Goal: Information Seeking & Learning: Learn about a topic

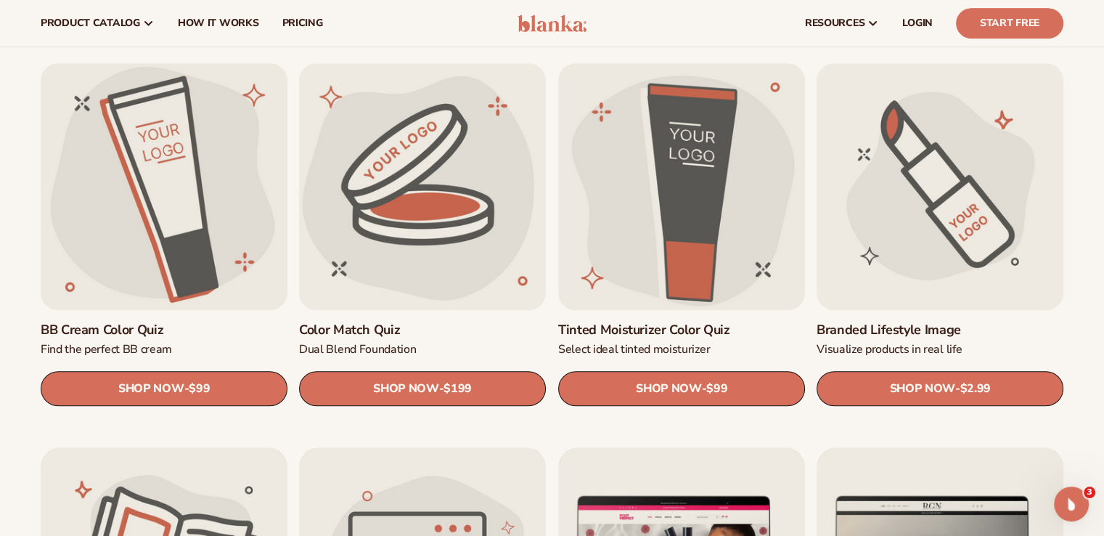
scroll to position [1180, 0]
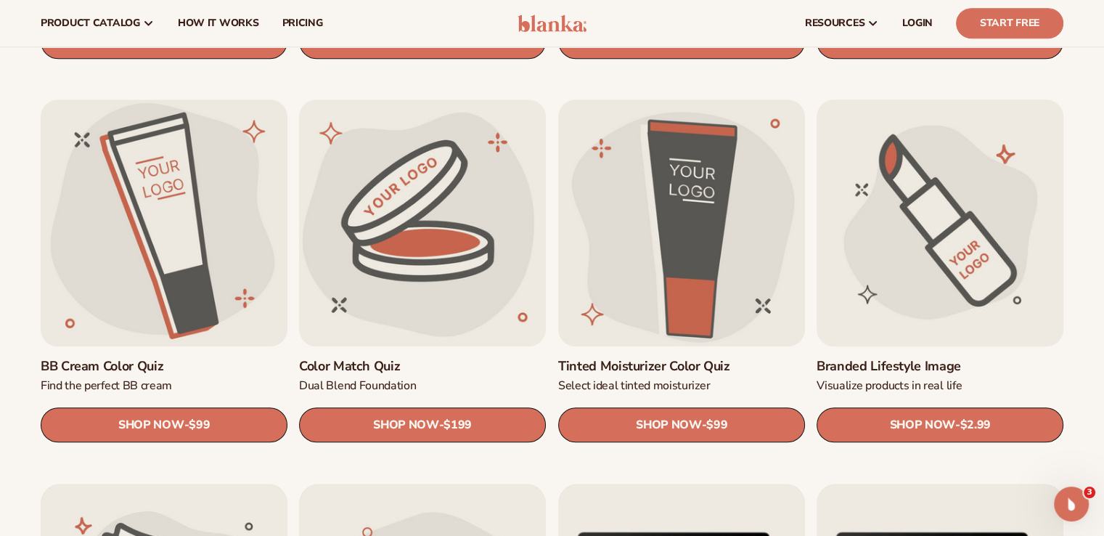
click at [983, 358] on link "Branded Lifestyle Image" at bounding box center [940, 366] width 247 height 17
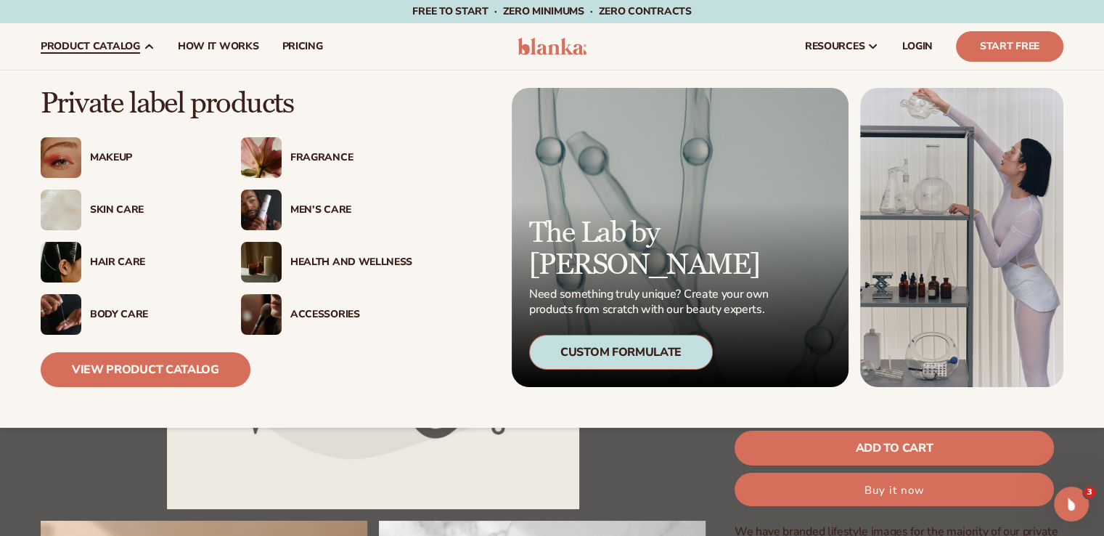
click at [261, 268] on img at bounding box center [261, 262] width 41 height 41
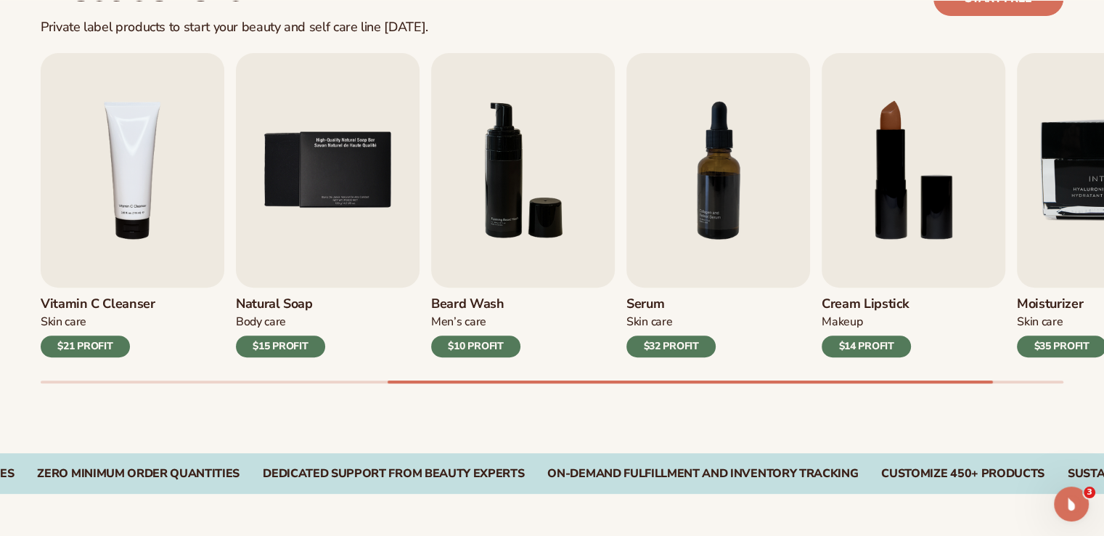
scroll to position [937, 0]
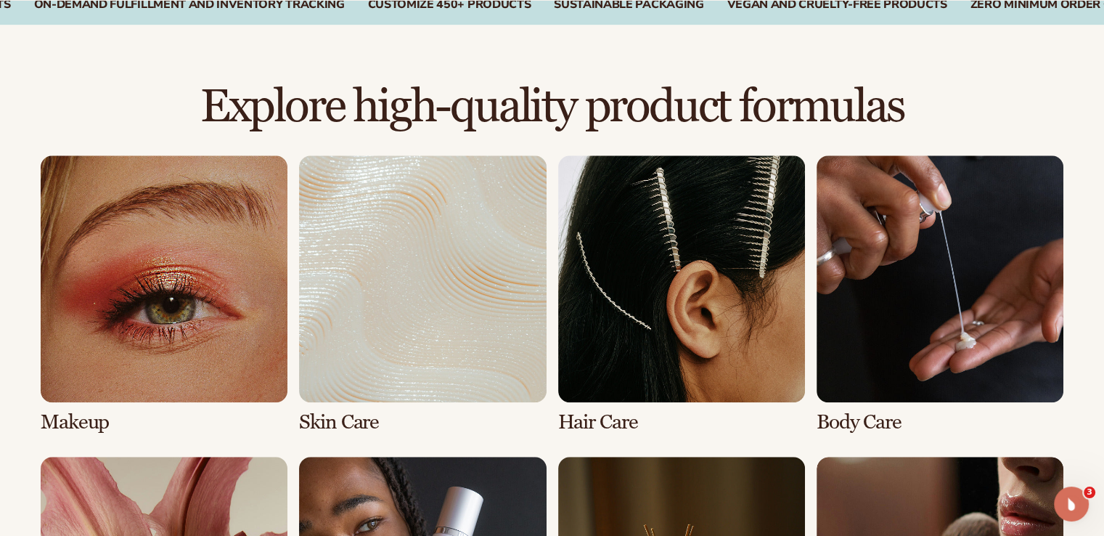
click at [694, 318] on link "3 / 8" at bounding box center [681, 294] width 247 height 278
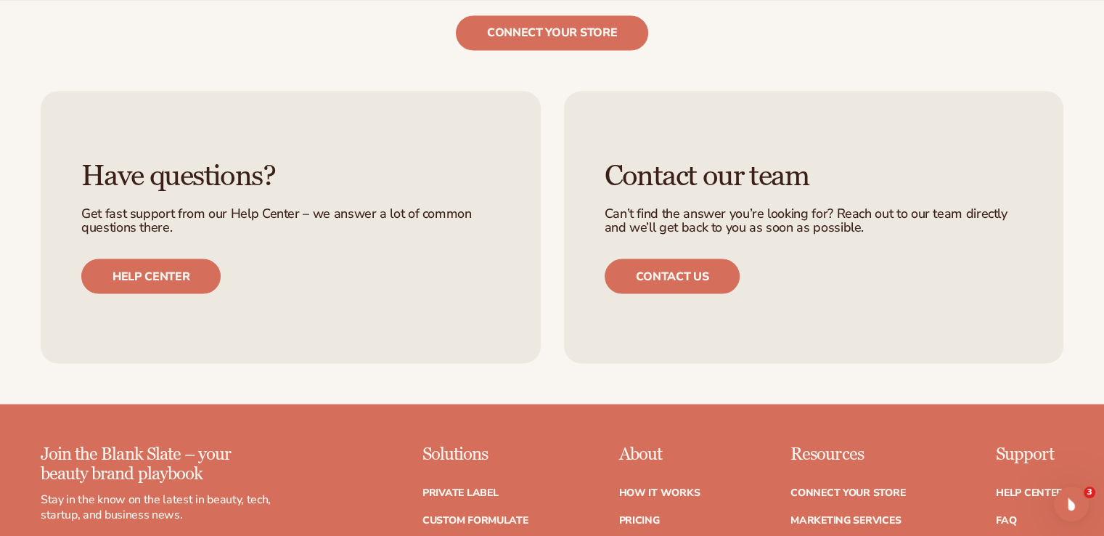
scroll to position [2992, 0]
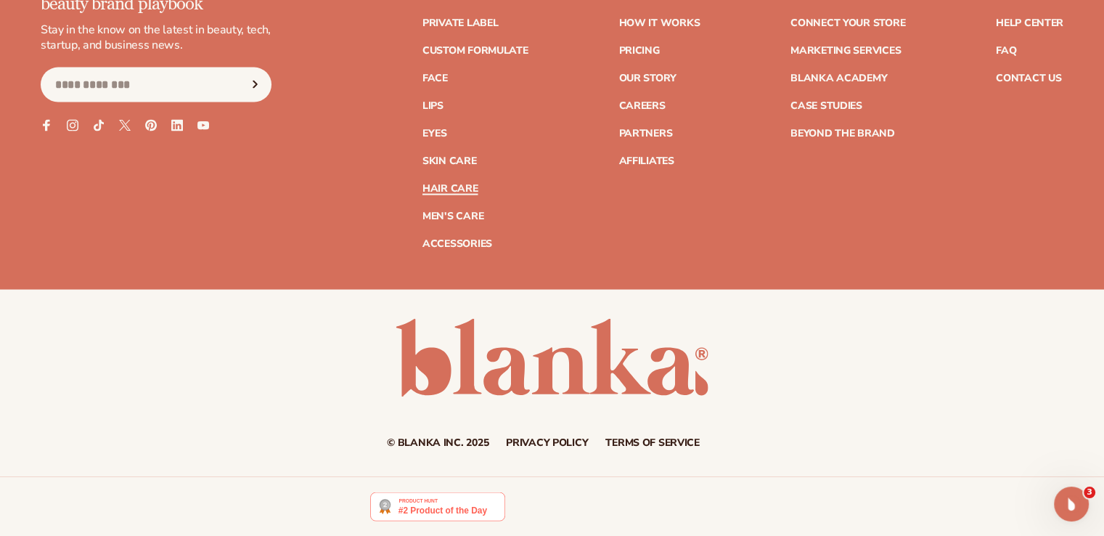
click at [437, 191] on link "Hair Care" at bounding box center [449, 189] width 55 height 10
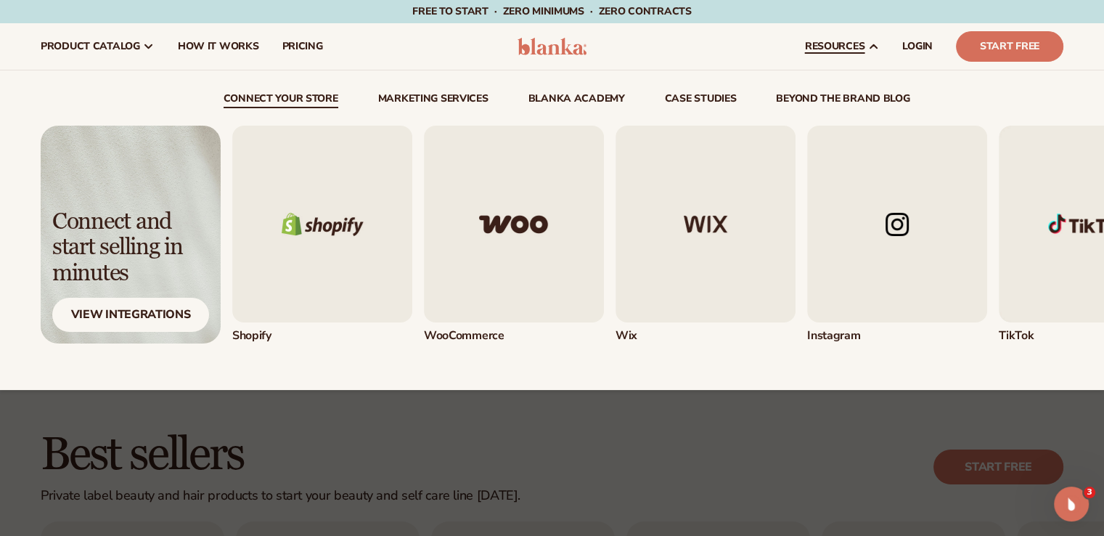
click at [897, 274] on img "4 / 5" at bounding box center [897, 224] width 180 height 197
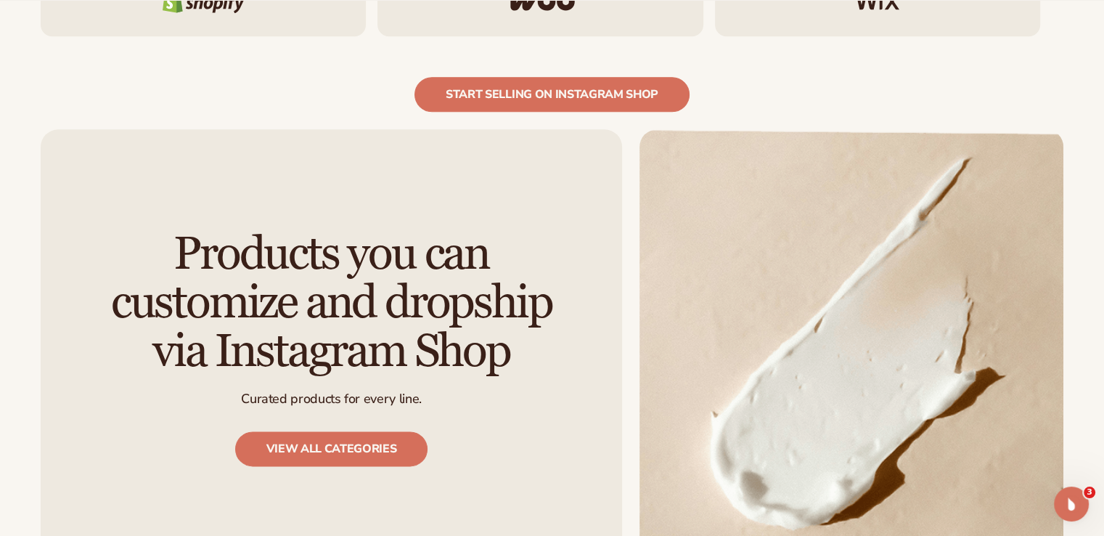
scroll to position [1727, 0]
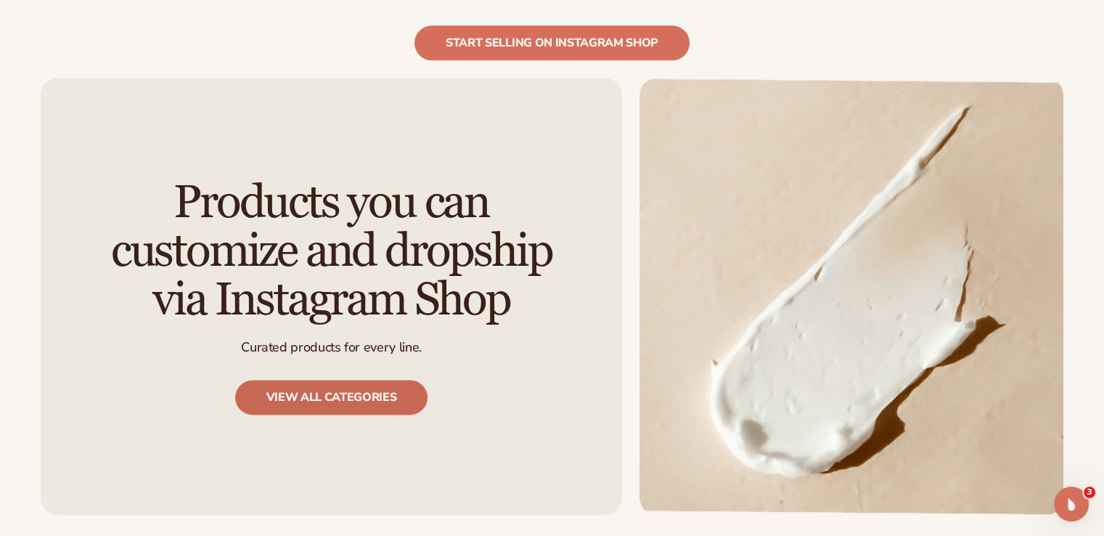
click at [316, 406] on link "View all categories" at bounding box center [331, 397] width 193 height 35
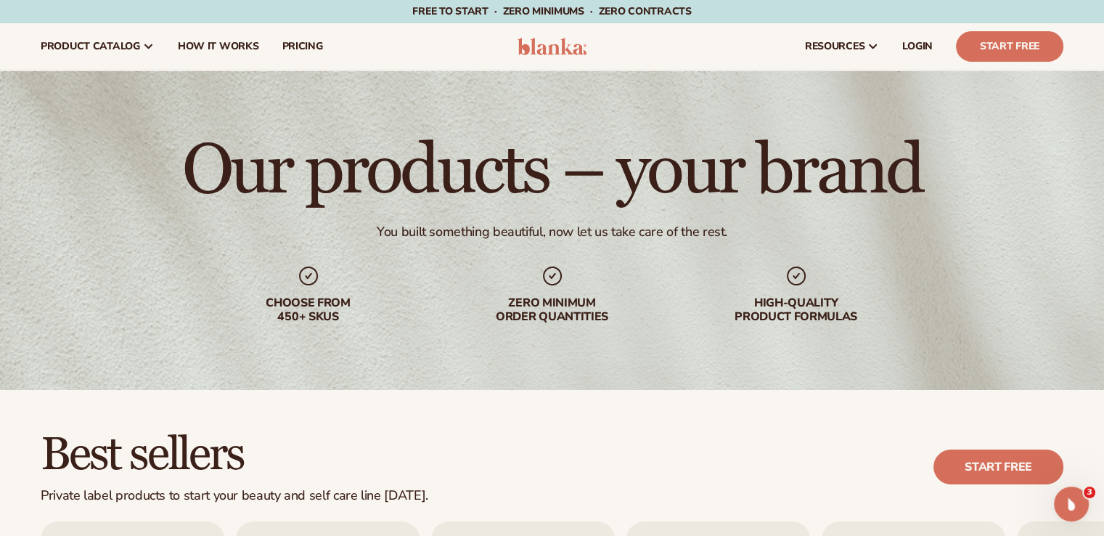
scroll to position [468, 0]
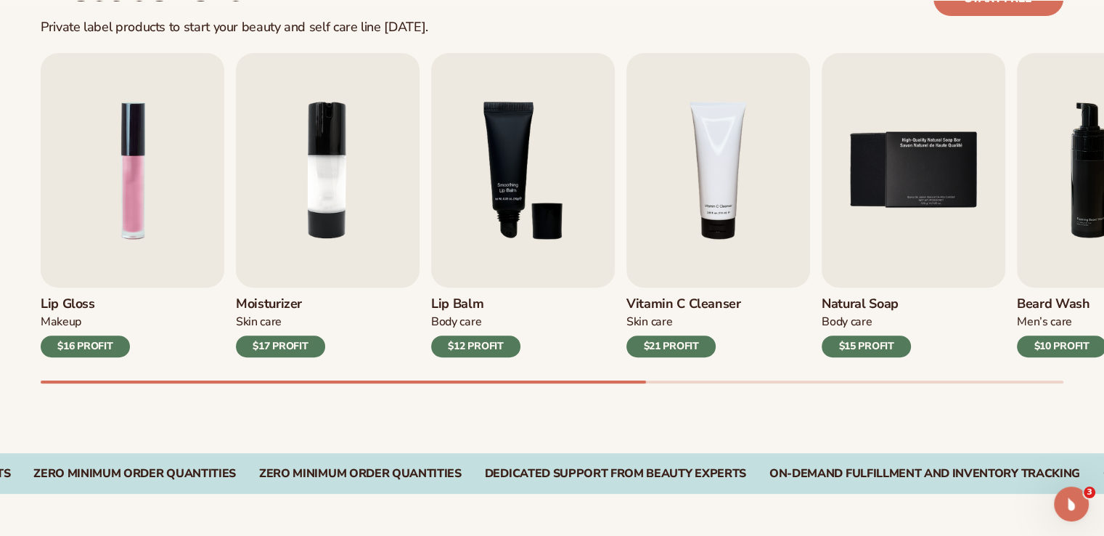
click at [949, 383] on div "Best sellers Private label products to start your beauty and self care line tod…" at bounding box center [552, 187] width 1104 height 531
click at [949, 381] on div "Best sellers Private label products to start your beauty and self care line tod…" at bounding box center [552, 187] width 1104 height 531
drag, startPoint x: 948, startPoint y: 377, endPoint x: 961, endPoint y: 381, distance: 13.6
click at [961, 381] on div "Lip Gloss Makeup $16 PROFIT Moisturizer Skin Care $17 PROFIT Lip Balm Body Care…" at bounding box center [572, 218] width 1063 height 330
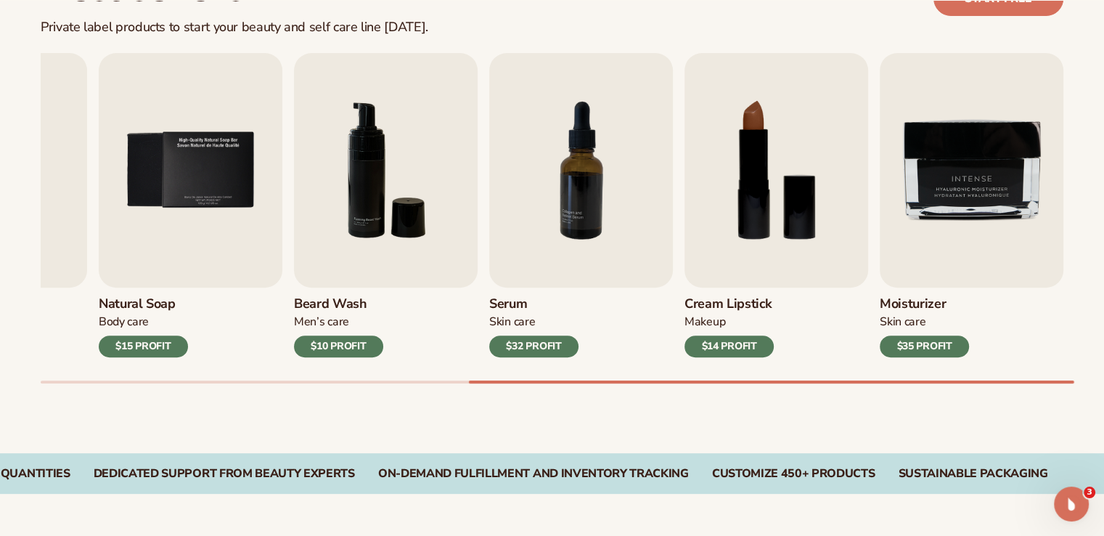
click at [1073, 385] on div "Best sellers Private label products to start your beauty and self care line tod…" at bounding box center [552, 187] width 1104 height 531
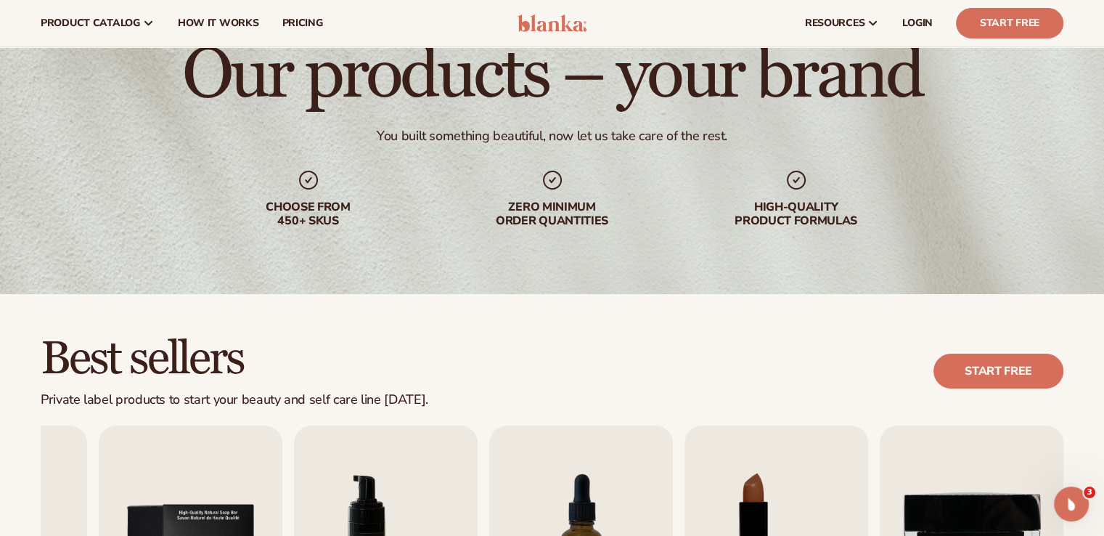
scroll to position [0, 0]
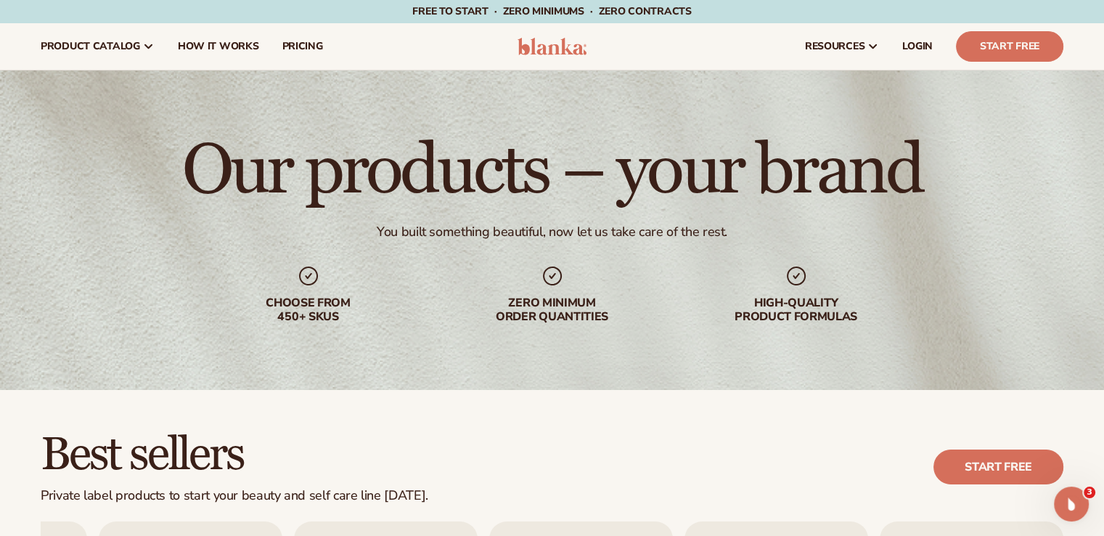
click at [540, 52] on img at bounding box center [551, 46] width 69 height 17
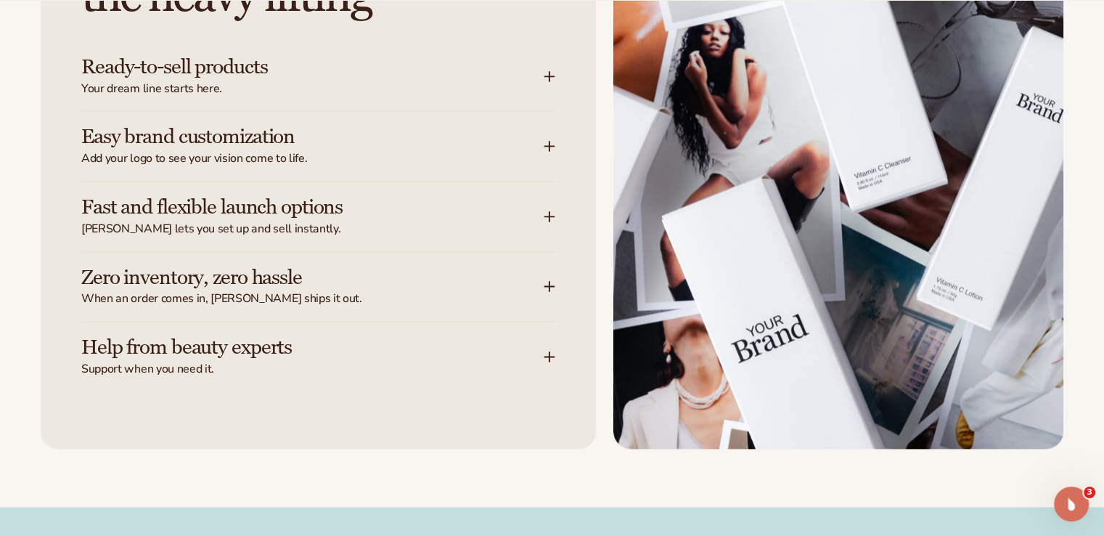
scroll to position [1942, 0]
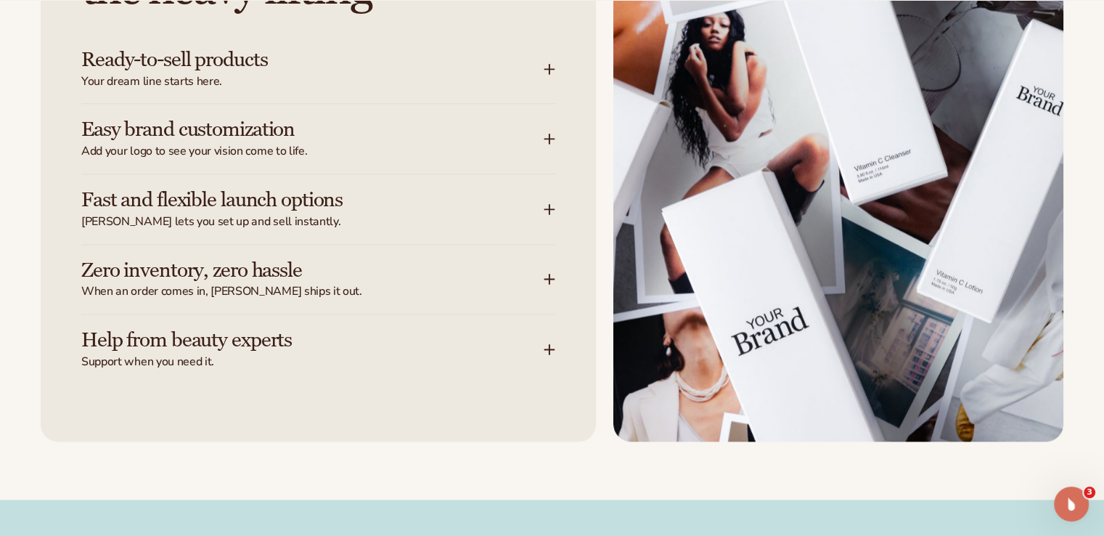
click at [144, 71] on h3 "Ready-to-sell products" at bounding box center [290, 60] width 419 height 22
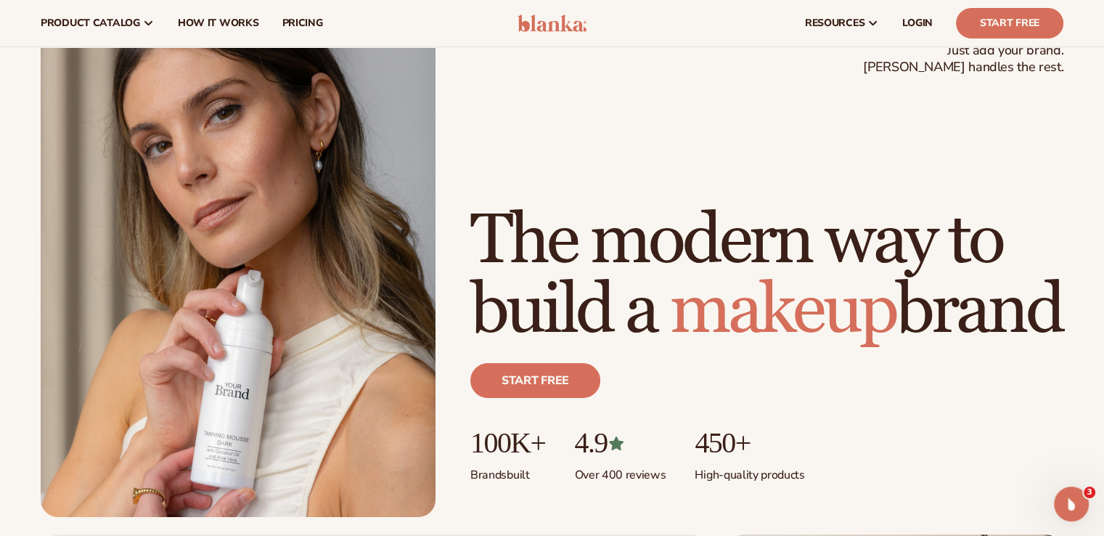
scroll to position [0, 0]
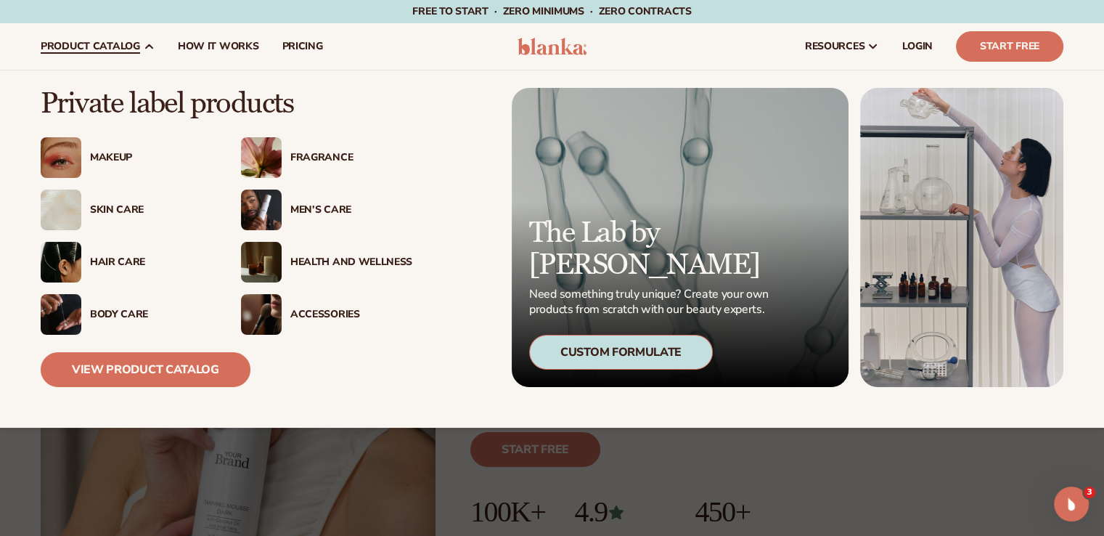
click at [275, 257] on img at bounding box center [261, 262] width 41 height 41
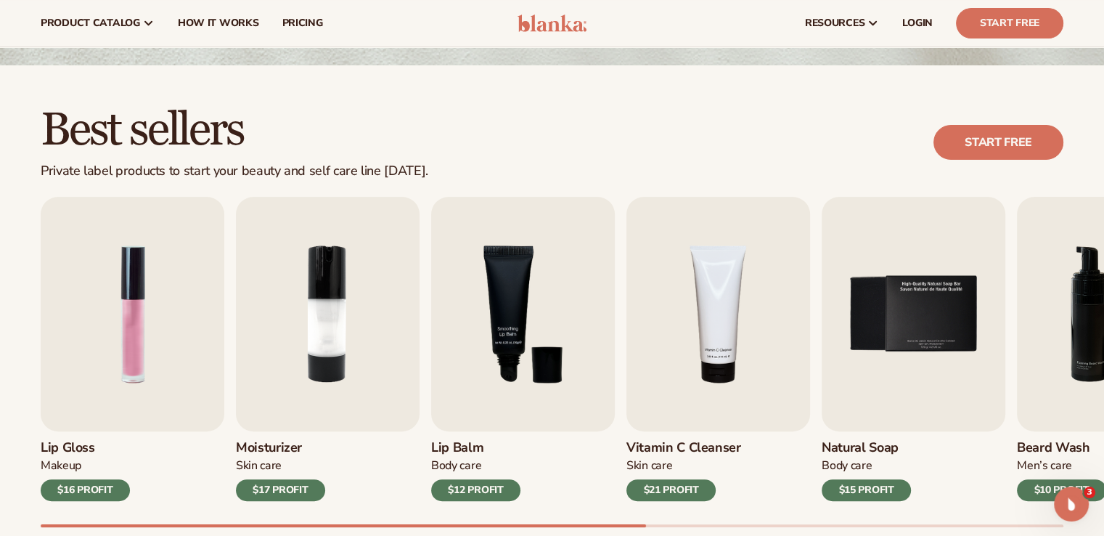
scroll to position [295, 0]
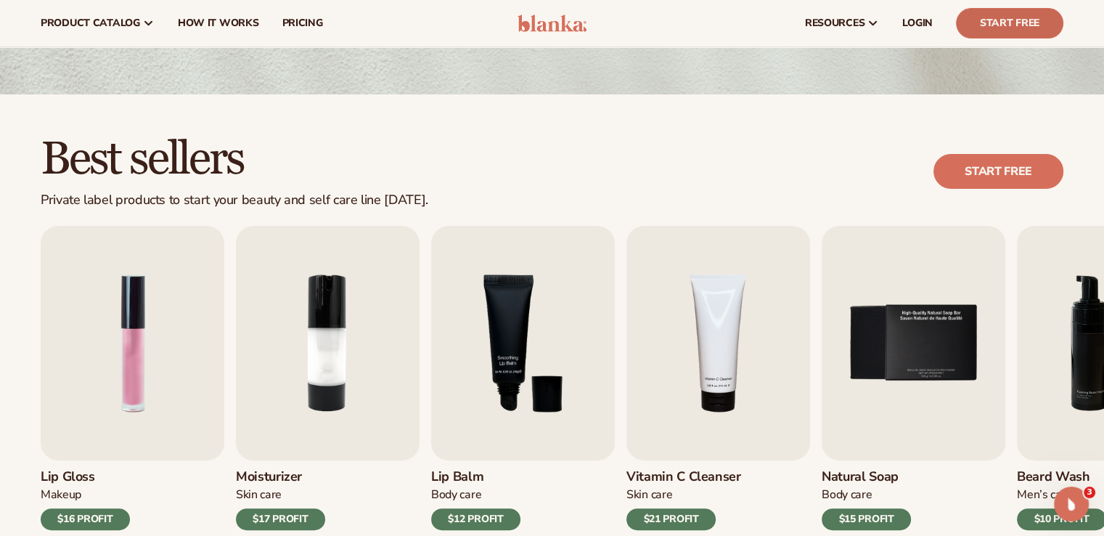
click at [1028, 20] on link "Start Free" at bounding box center [1009, 23] width 107 height 30
